Goal: Information Seeking & Learning: Learn about a topic

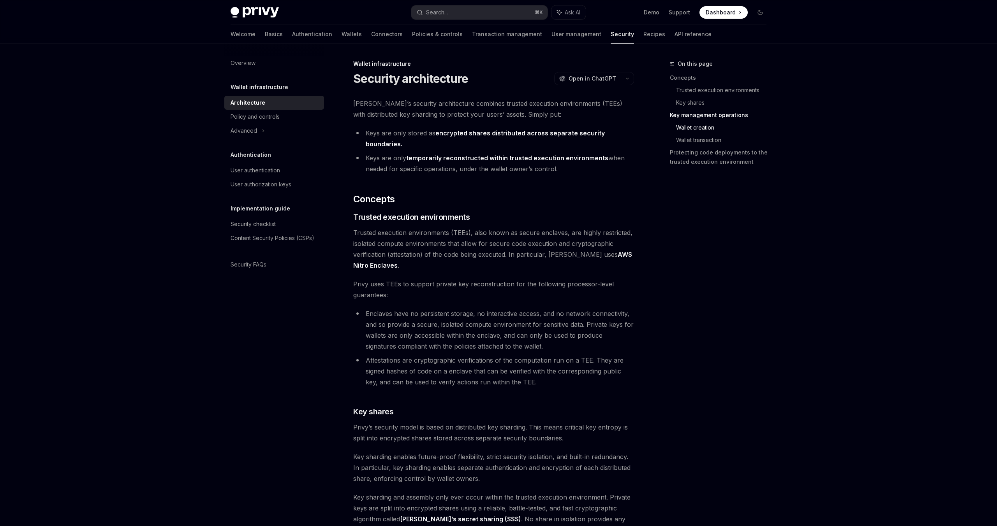
scroll to position [961, 0]
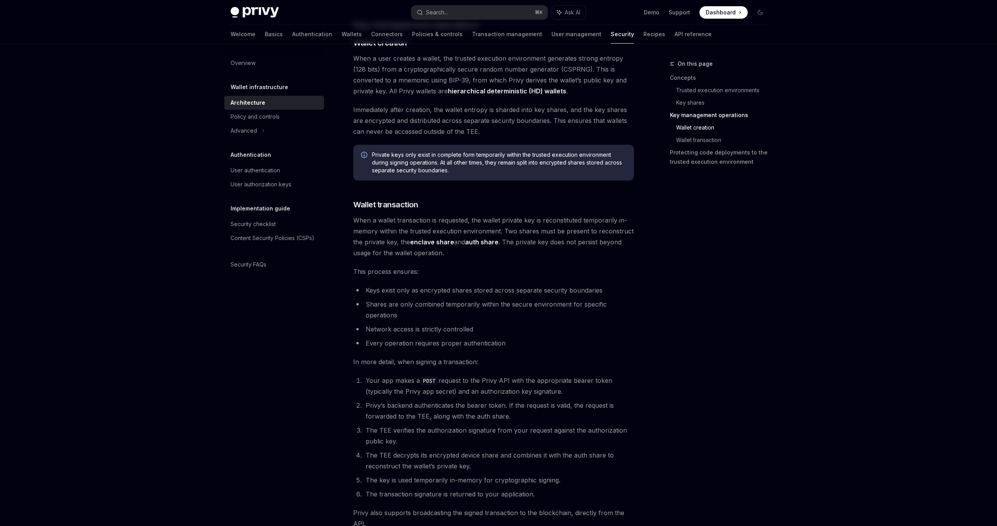
click at [468, 294] on li "Keys exist only as encrypted shares stored across separate security boundaries" at bounding box center [493, 290] width 281 height 11
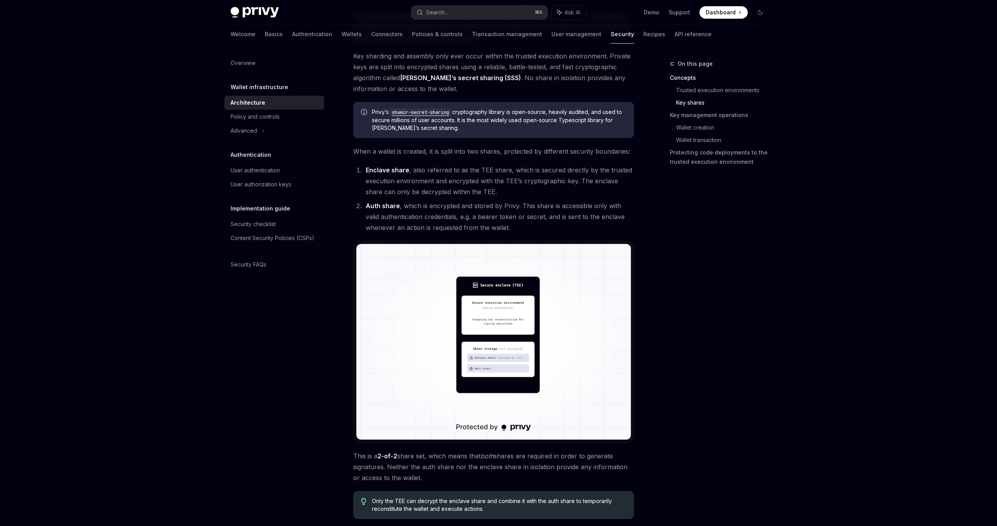
scroll to position [447, 0]
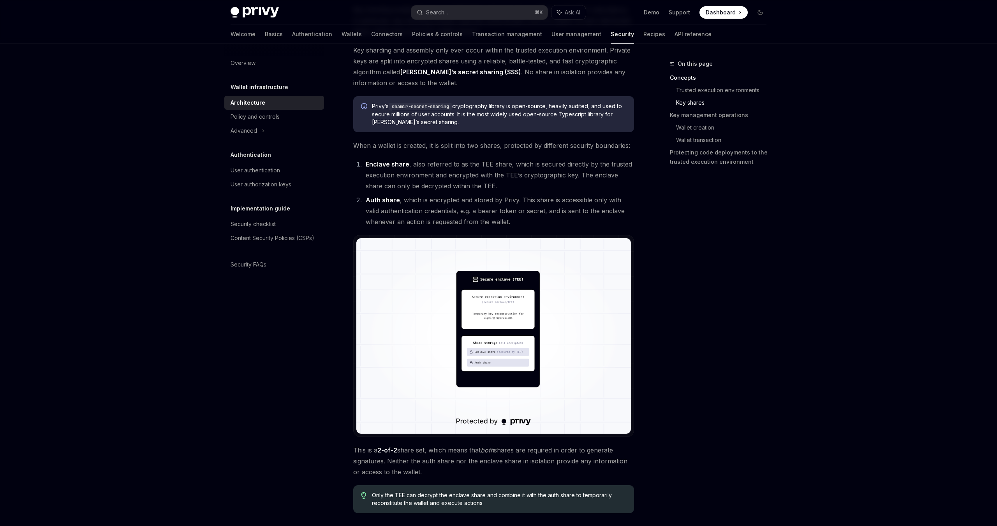
click at [521, 334] on img at bounding box center [493, 336] width 275 height 196
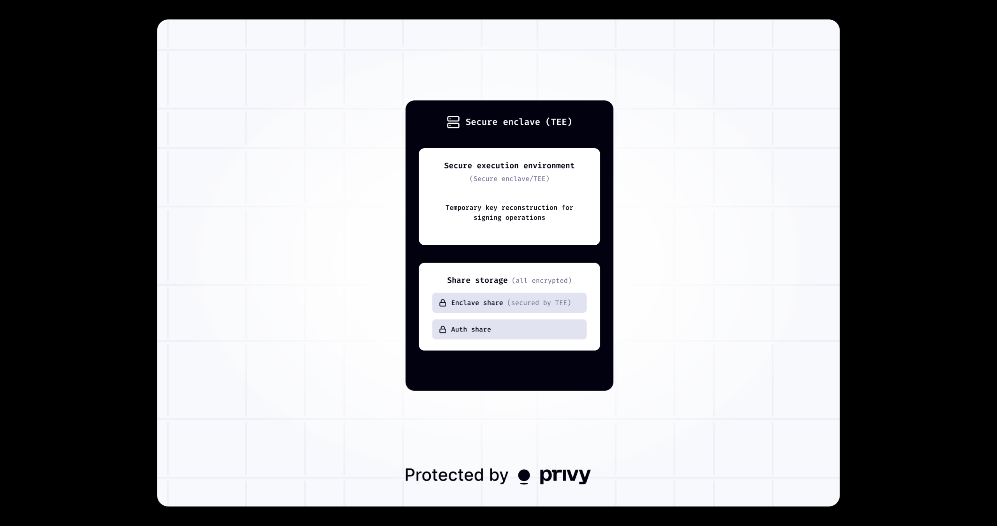
click at [880, 218] on div at bounding box center [498, 263] width 997 height 526
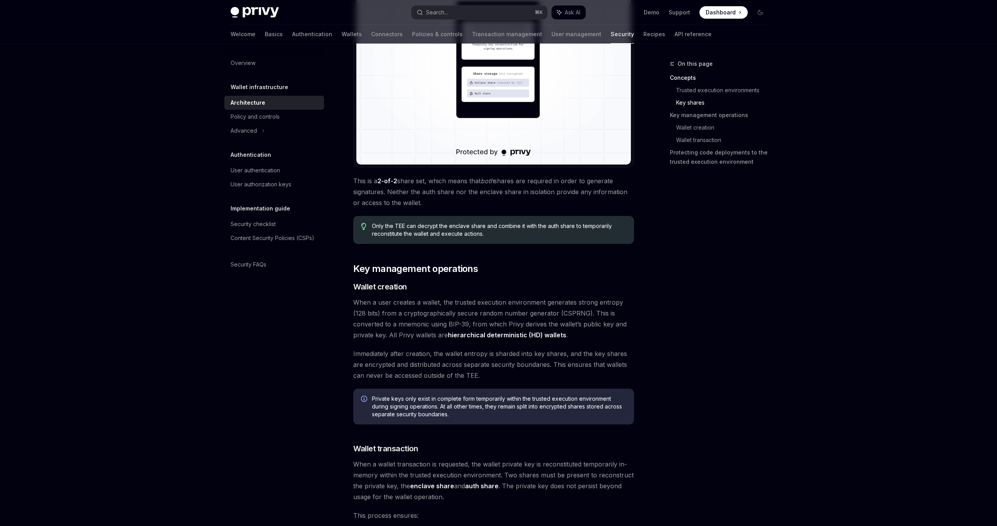
scroll to position [721, 0]
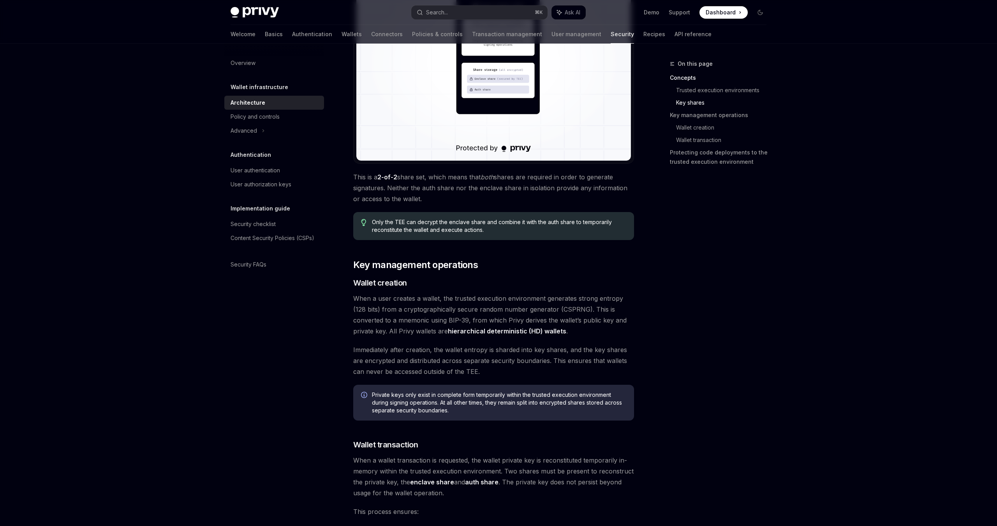
type textarea "*"
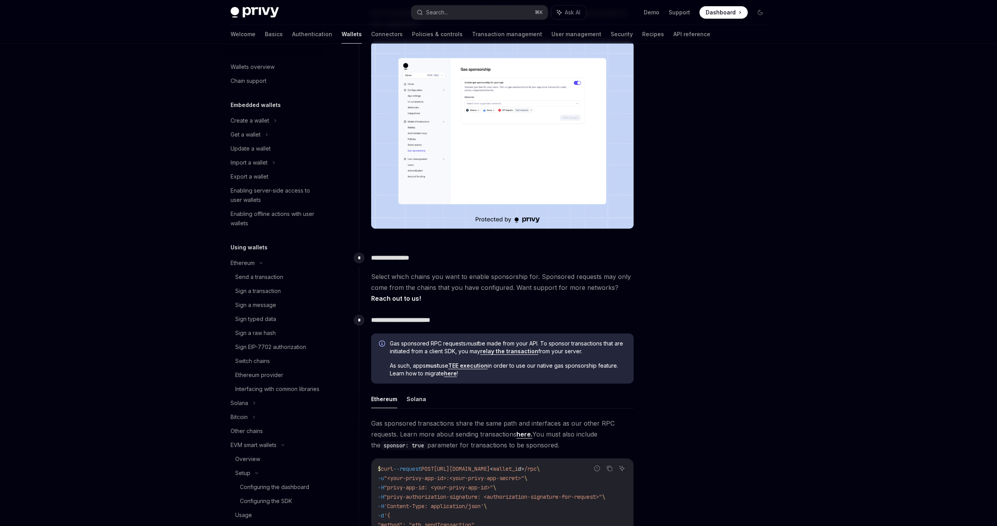
scroll to position [151, 0]
click at [453, 373] on link "here" at bounding box center [450, 373] width 13 height 7
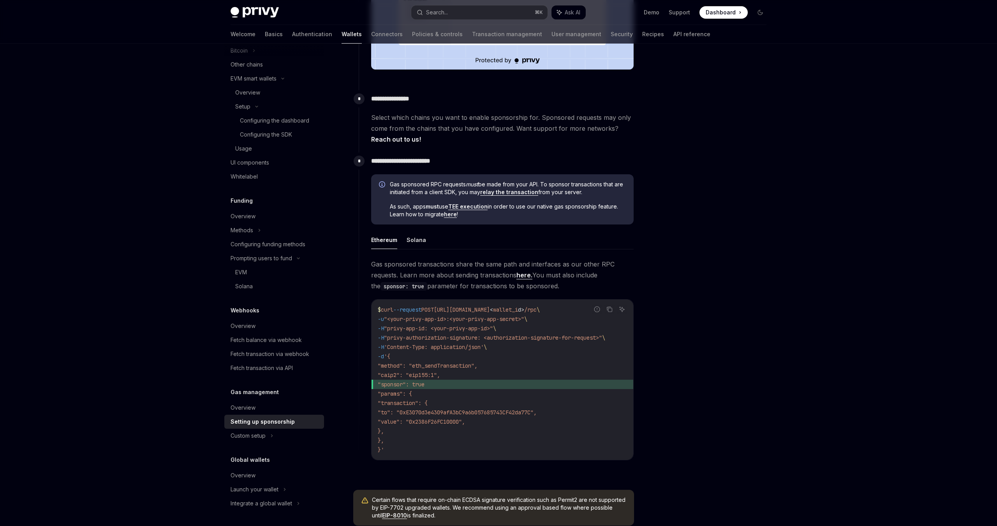
scroll to position [376, 0]
type textarea "*"
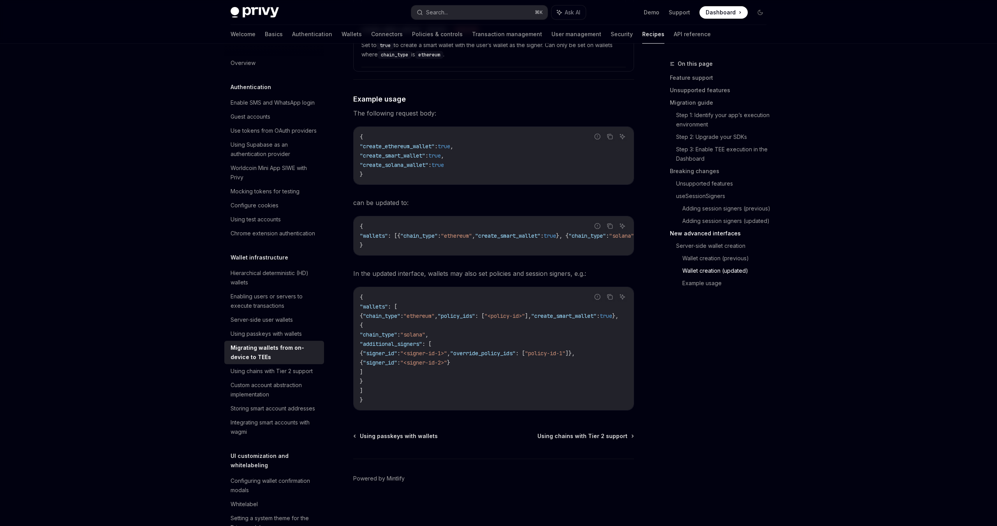
scroll to position [2506, 0]
type textarea "*"
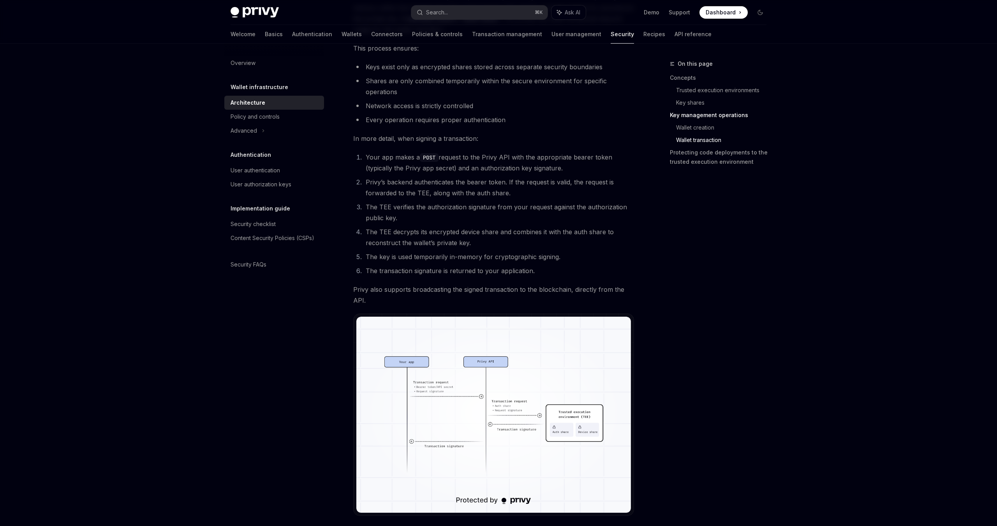
scroll to position [1185, 0]
click at [488, 428] on img at bounding box center [493, 415] width 275 height 196
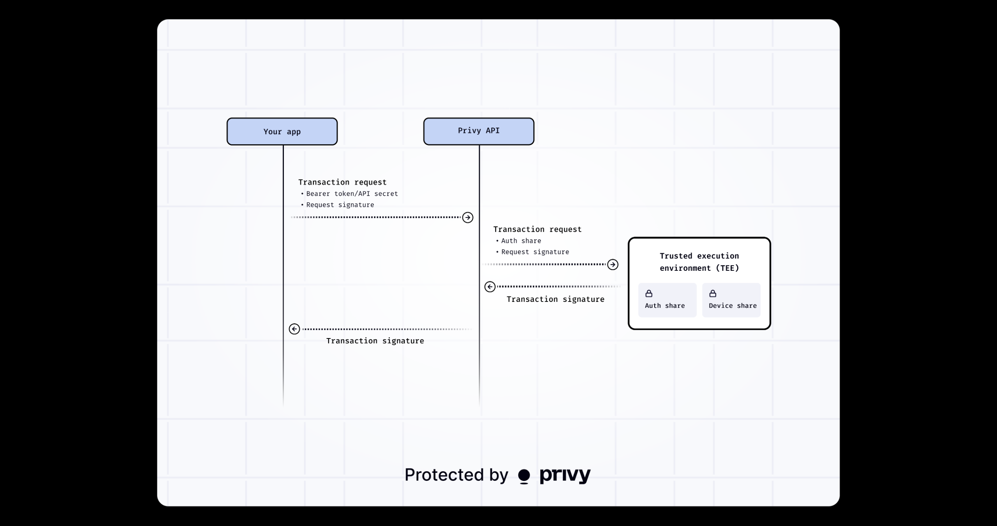
click at [561, 390] on img at bounding box center [498, 263] width 682 height 488
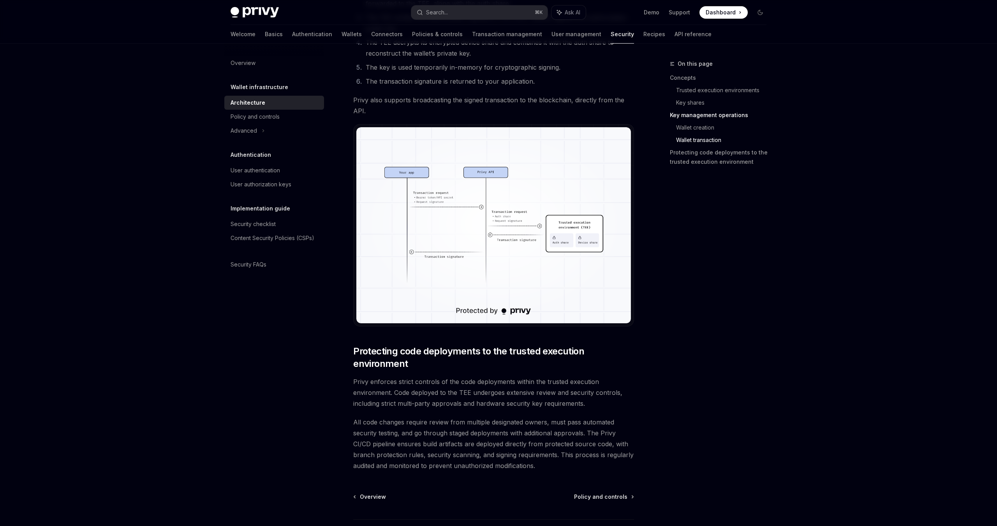
scroll to position [1435, 0]
